Goal: Navigation & Orientation: Go to known website

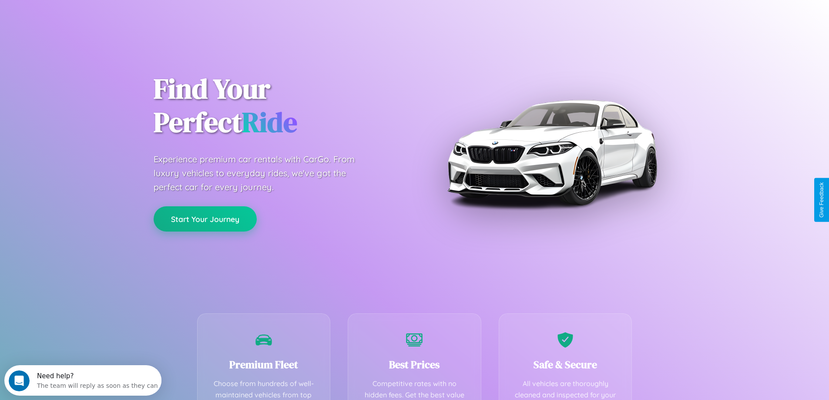
click at [205, 219] on button "Start Your Journey" at bounding box center [205, 218] width 103 height 25
click at [205, 218] on button "Start Your Journey" at bounding box center [205, 218] width 103 height 25
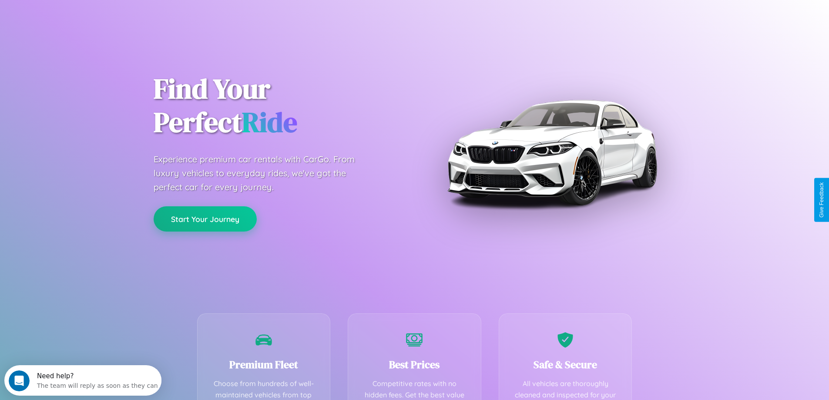
click at [205, 218] on button "Start Your Journey" at bounding box center [205, 218] width 103 height 25
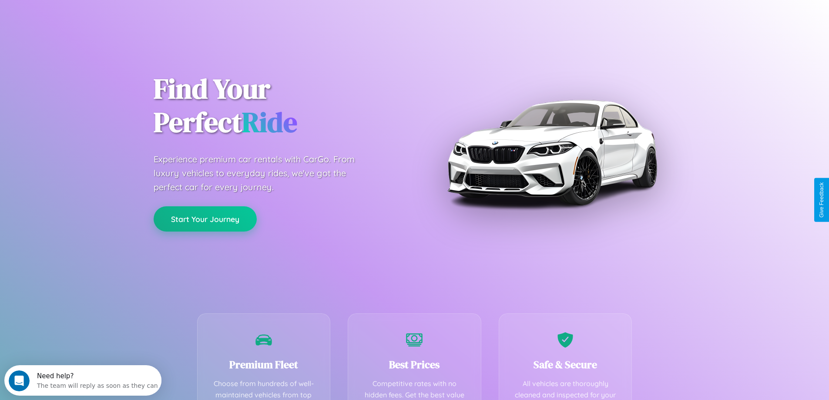
click at [205, 218] on button "Start Your Journey" at bounding box center [205, 218] width 103 height 25
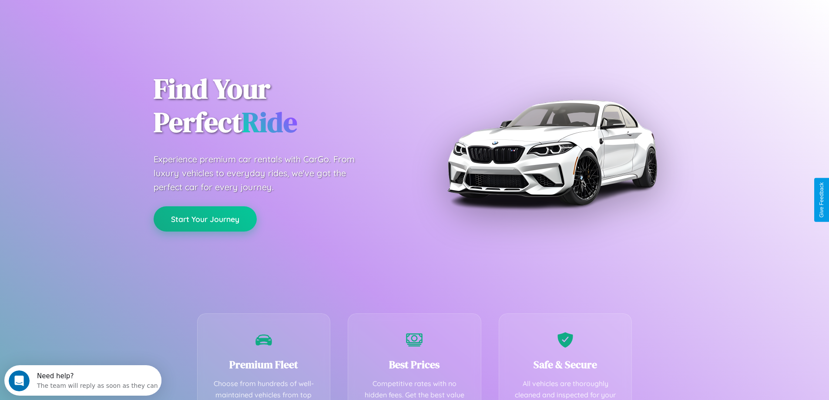
click at [205, 218] on button "Start Your Journey" at bounding box center [205, 218] width 103 height 25
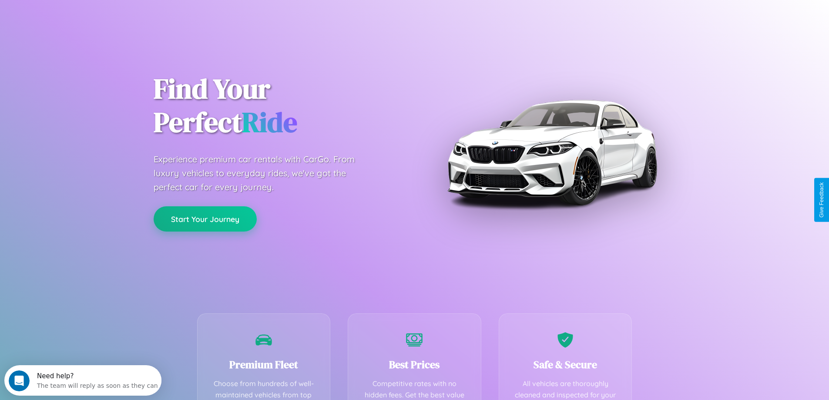
click at [205, 218] on button "Start Your Journey" at bounding box center [205, 218] width 103 height 25
